Goal: Transaction & Acquisition: Purchase product/service

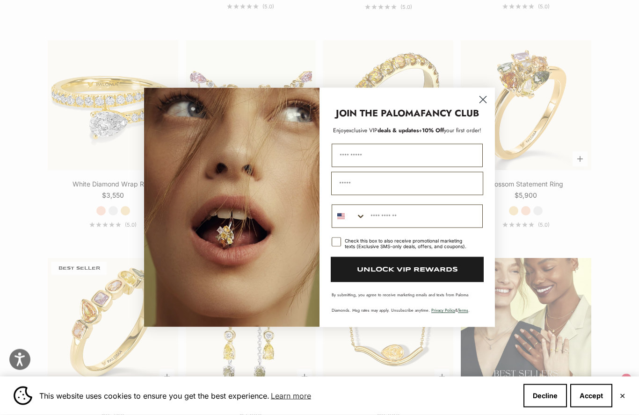
scroll to position [945, 0]
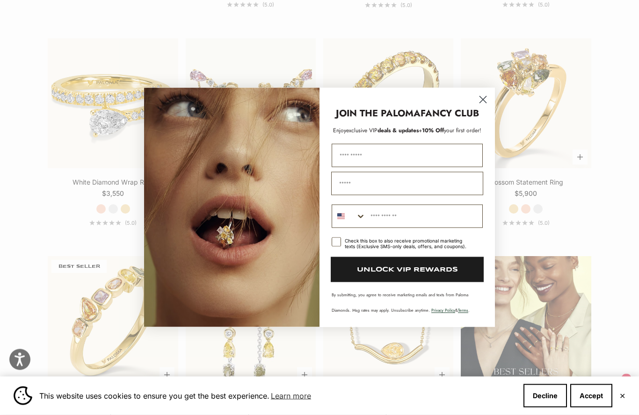
click at [481, 108] on icon "Close dialog" at bounding box center [483, 100] width 16 height 16
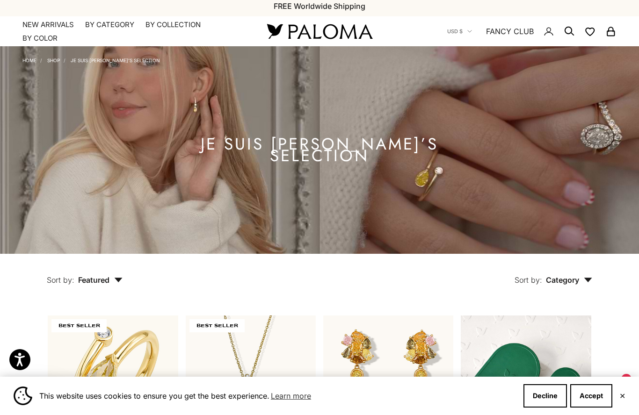
scroll to position [3, 0]
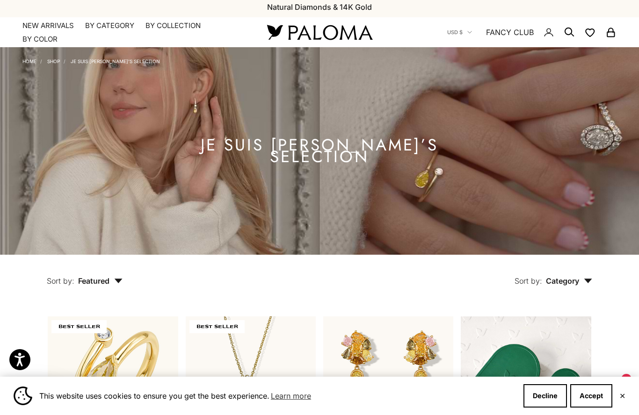
click at [107, 28] on summary "By Category" at bounding box center [109, 25] width 49 height 9
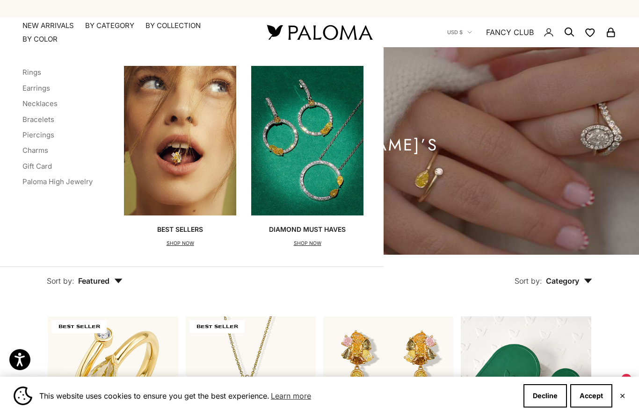
click at [42, 131] on link "Piercings" at bounding box center [38, 134] width 32 height 9
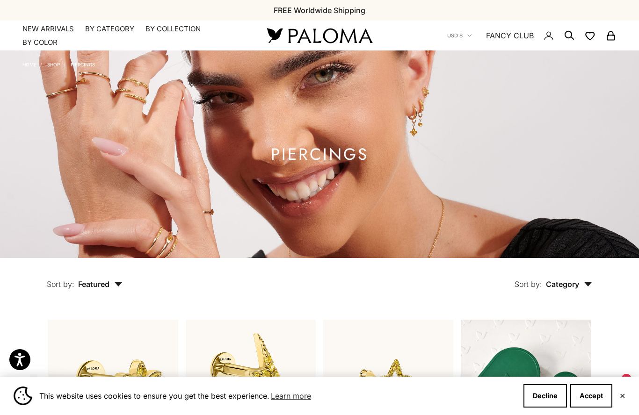
click at [101, 24] on summary "By Category" at bounding box center [109, 28] width 49 height 9
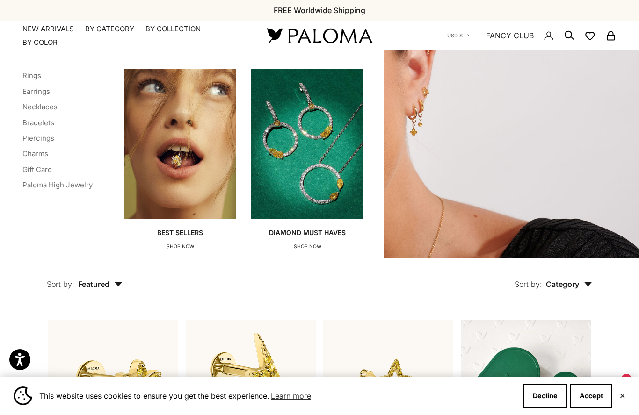
click at [43, 88] on link "Earrings" at bounding box center [36, 91] width 28 height 9
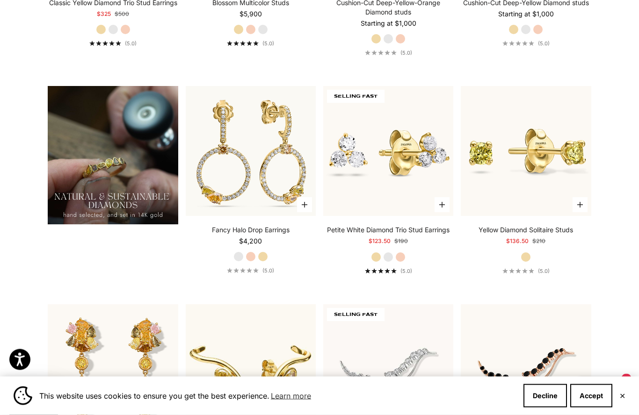
scroll to position [689, 0]
click at [551, 235] on link "Yellow Diamond Solitaire Studs" at bounding box center [525, 229] width 94 height 9
click at [573, 235] on link "Yellow Diamond Solitaire Studs" at bounding box center [525, 229] width 94 height 9
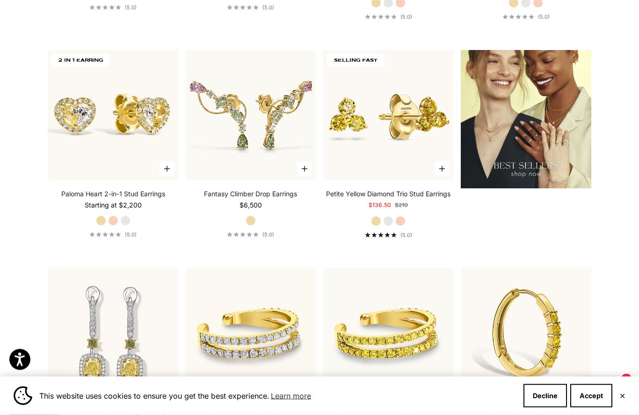
scroll to position [1160, 0]
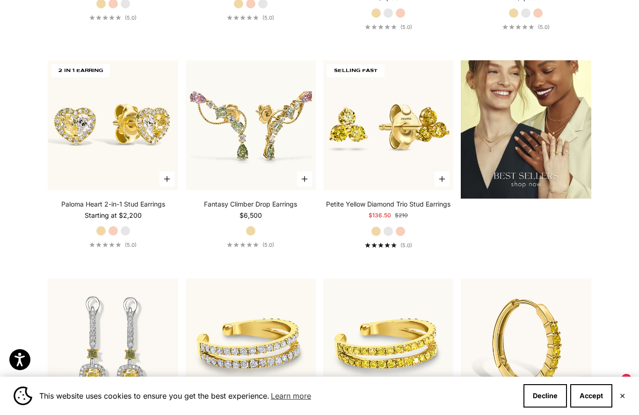
click at [426, 209] on link "Petite Yellow Diamond Trio Stud Earrings" at bounding box center [388, 204] width 124 height 9
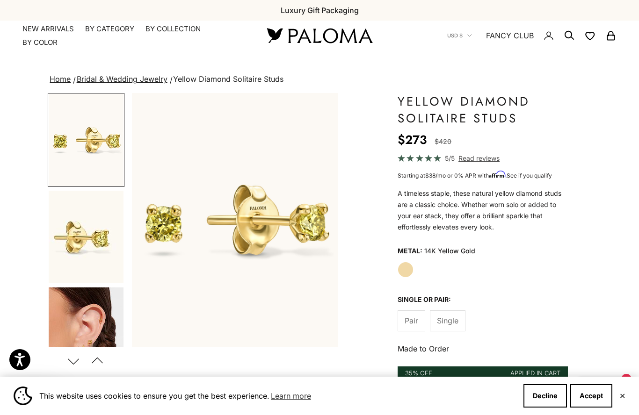
scroll to position [13, 0]
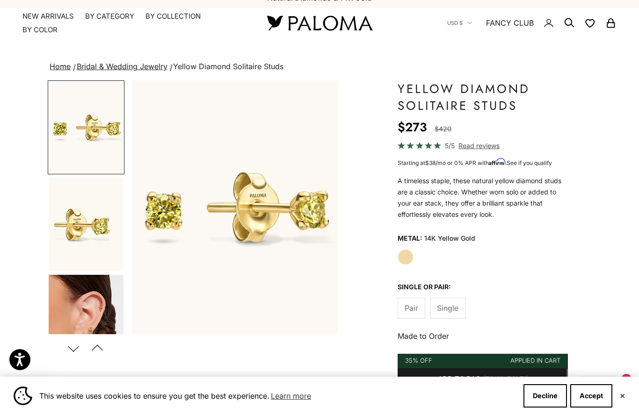
click at [93, 309] on img "Go to item 3" at bounding box center [86, 321] width 75 height 93
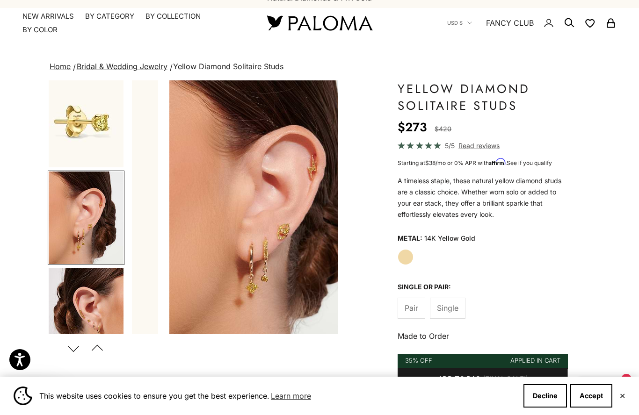
scroll to position [0, 434]
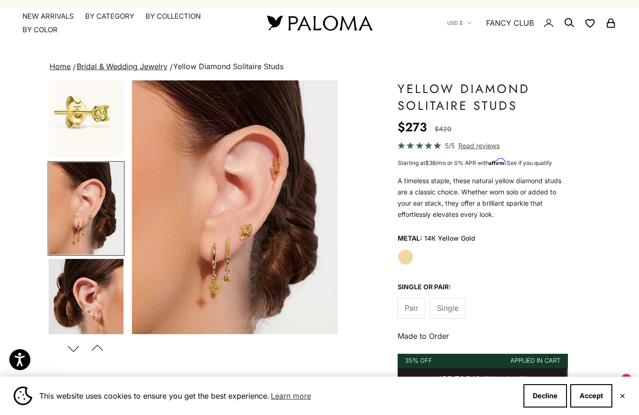
click at [98, 301] on img "Go to item 4" at bounding box center [86, 305] width 75 height 93
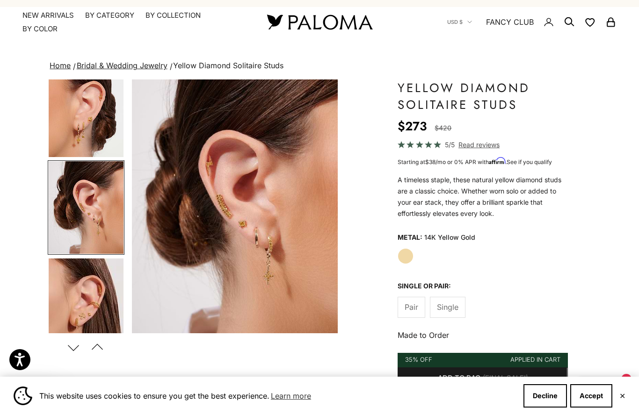
scroll to position [0, 0]
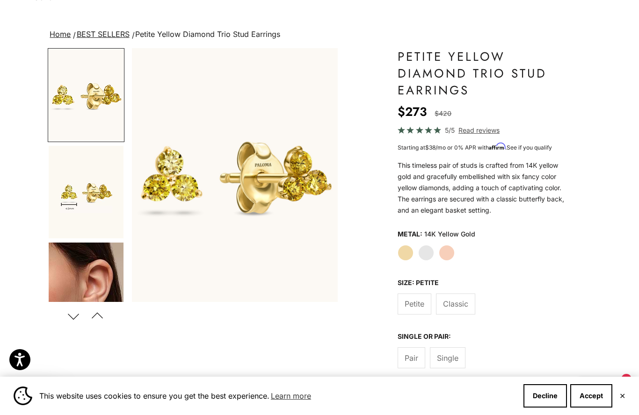
scroll to position [51, 0]
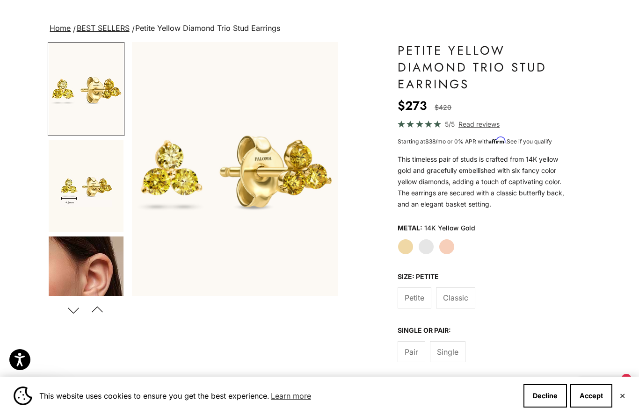
click at [459, 294] on span "Classic" at bounding box center [455, 298] width 25 height 12
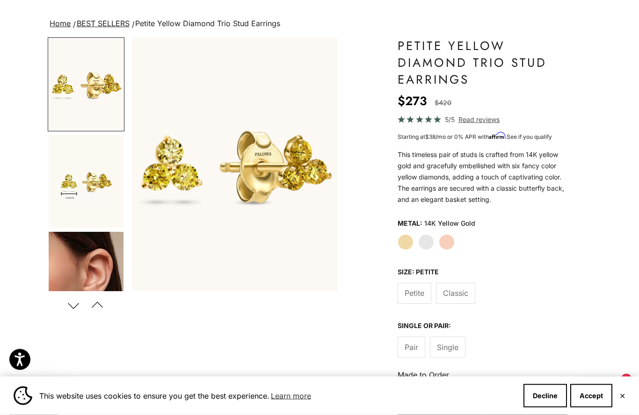
scroll to position [56, 0]
click at [89, 257] on img "Go to item 5" at bounding box center [86, 278] width 75 height 93
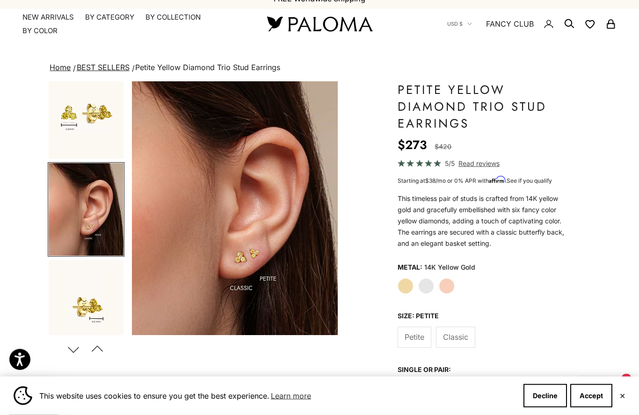
scroll to position [0, 0]
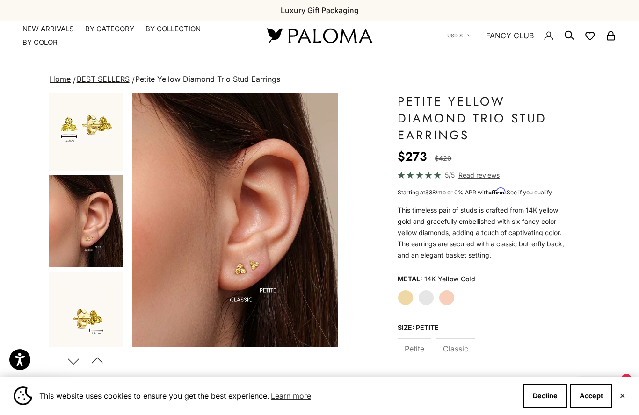
click at [462, 349] on span "Classic" at bounding box center [455, 349] width 25 height 12
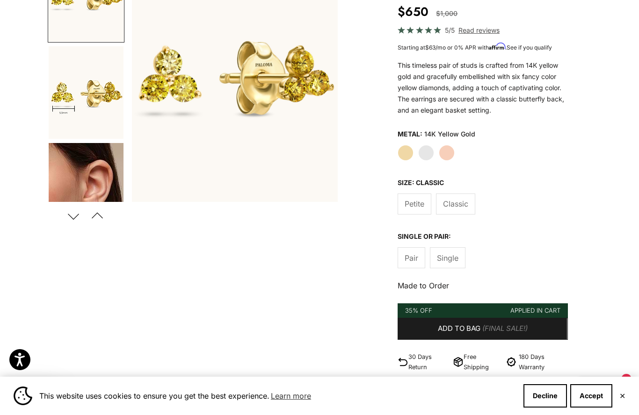
scroll to position [136, 0]
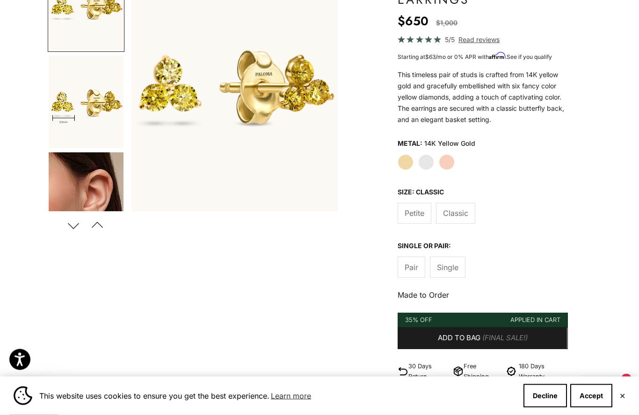
click at [538, 328] on button "Add to bag (Final Sale!)" at bounding box center [483, 339] width 170 height 22
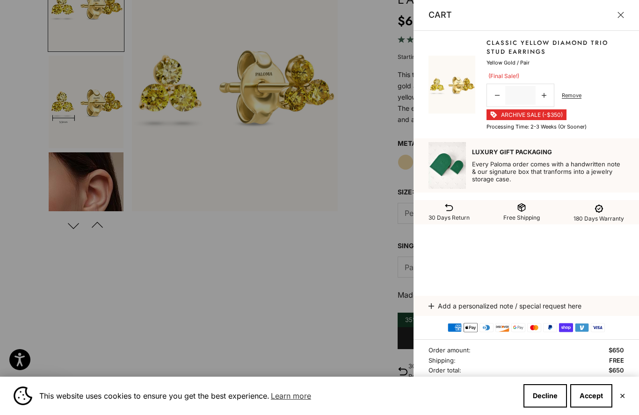
click at [629, 284] on div "Classic Yellow Diamond Trio Stud Earrings Sale price $650 Regular price $1,000 …" at bounding box center [525, 164] width 225 height 266
click at [608, 298] on button "Add a personalized note / special request here" at bounding box center [525, 306] width 195 height 20
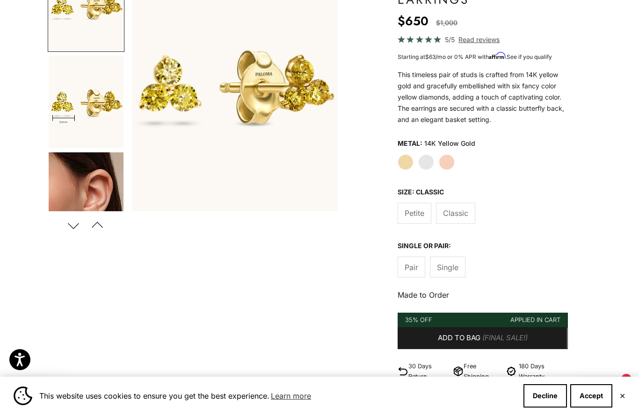
click at [622, 394] on button "✕" at bounding box center [622, 396] width 6 height 6
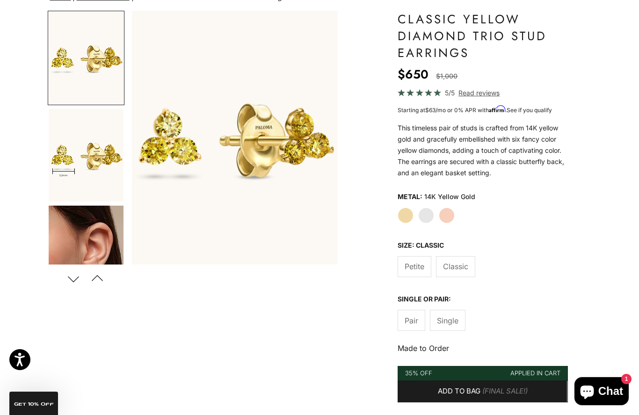
scroll to position [0, 0]
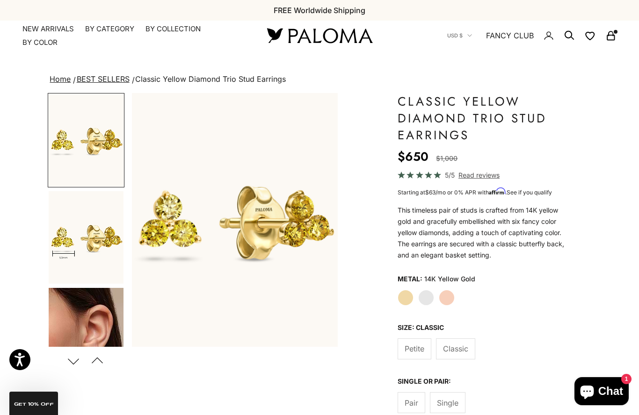
click at [614, 32] on cart-dot "Secondary navigation" at bounding box center [616, 32] width 4 height 4
